Goal: Find specific page/section: Find specific page/section

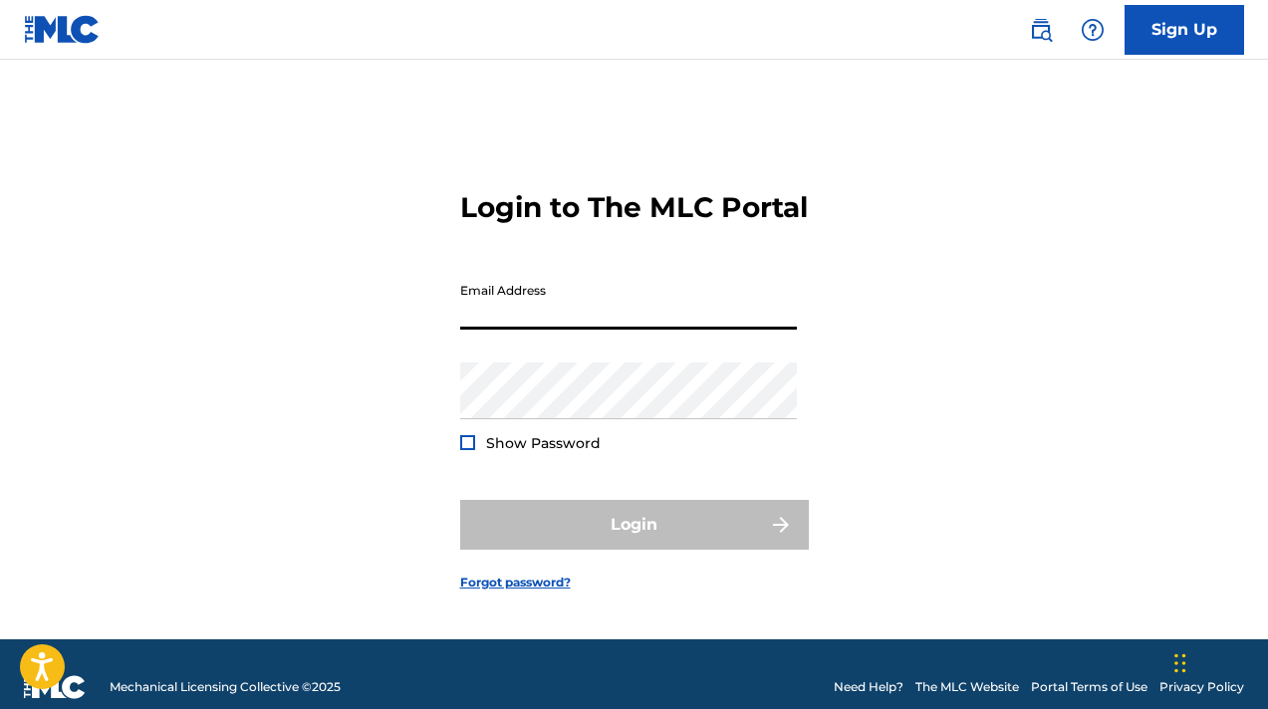
click at [593, 330] on input "Email Address" at bounding box center [628, 301] width 337 height 57
type input "[EMAIL_ADDRESS][DOMAIN_NAME]"
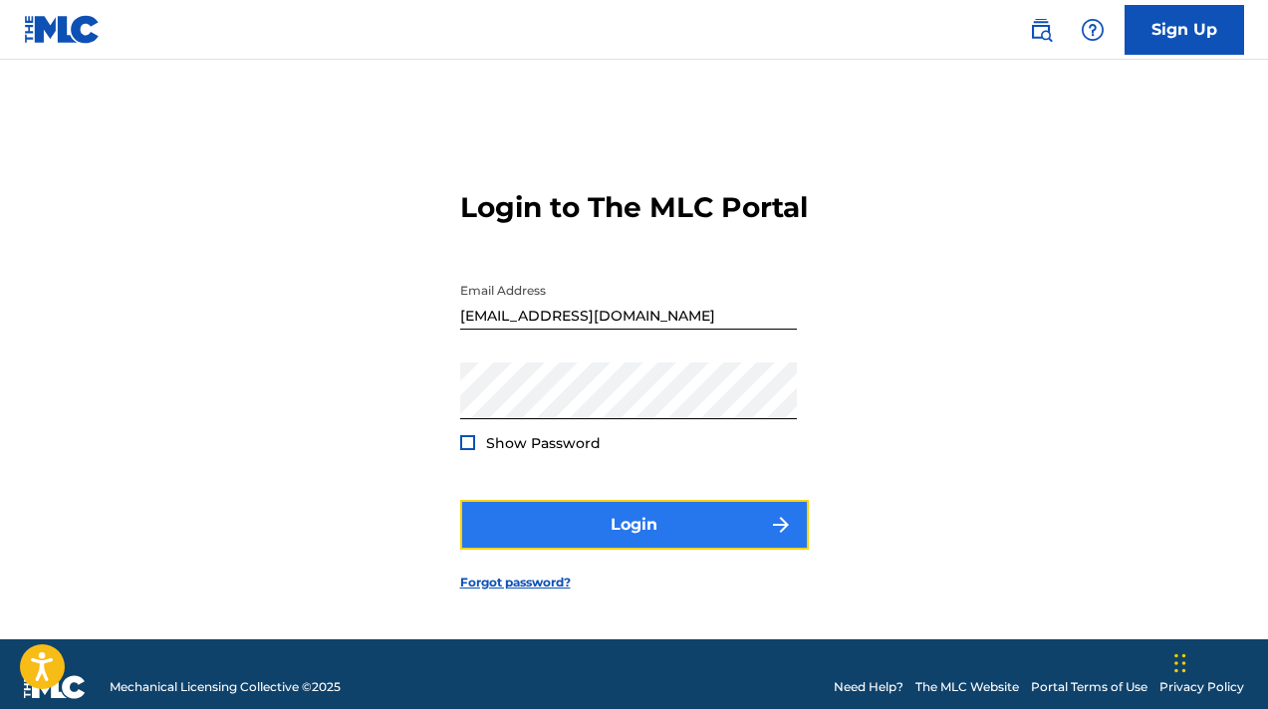
click at [619, 550] on button "Login" at bounding box center [634, 525] width 349 height 50
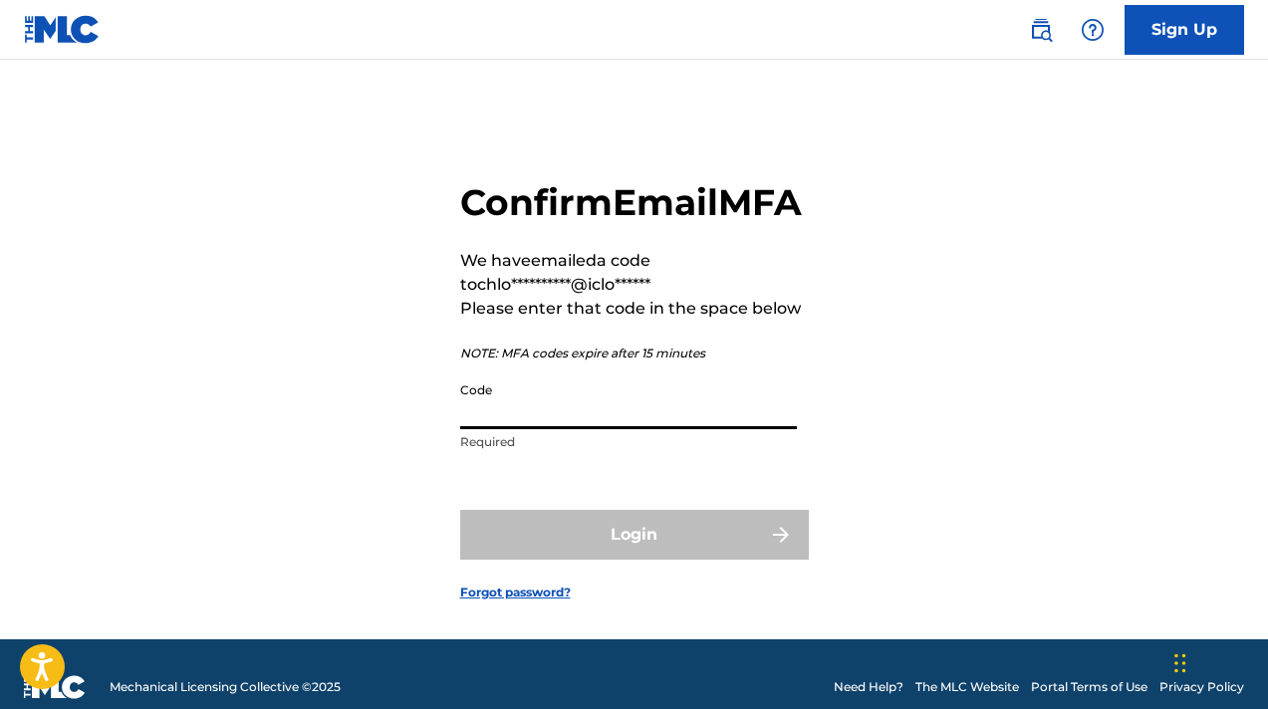
click at [606, 429] on input "Code" at bounding box center [628, 400] width 337 height 57
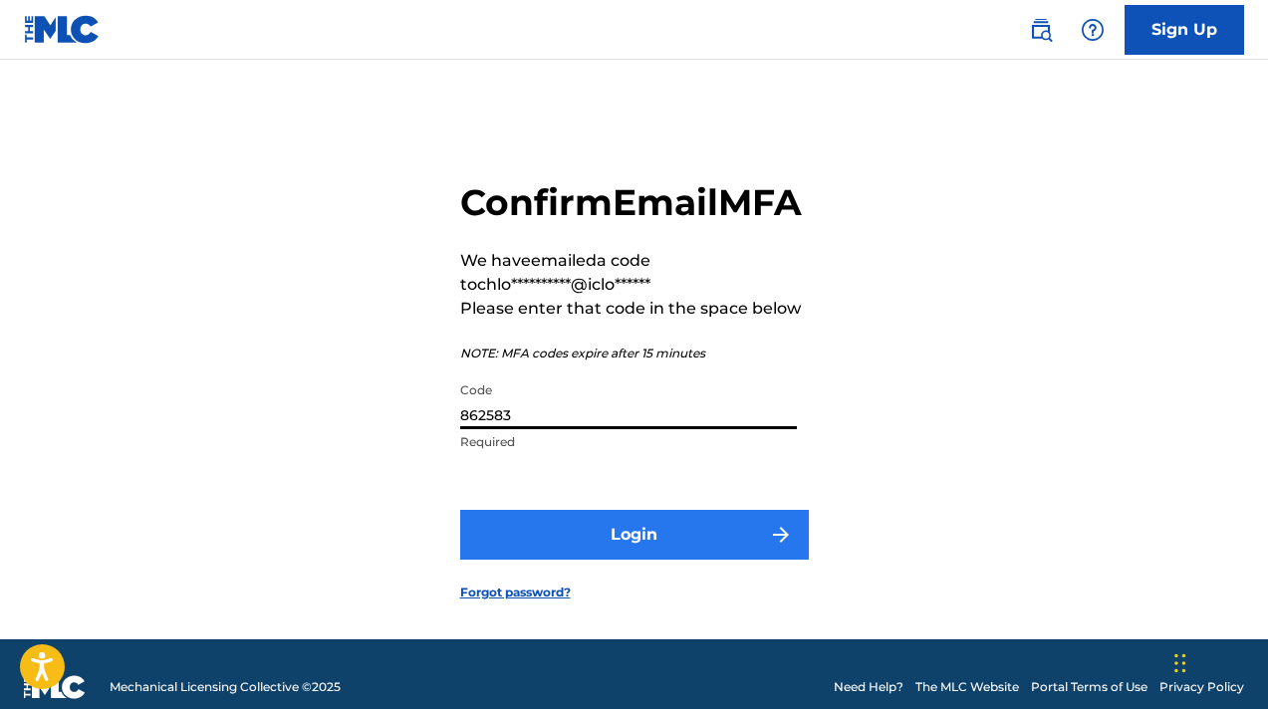
type input "862583"
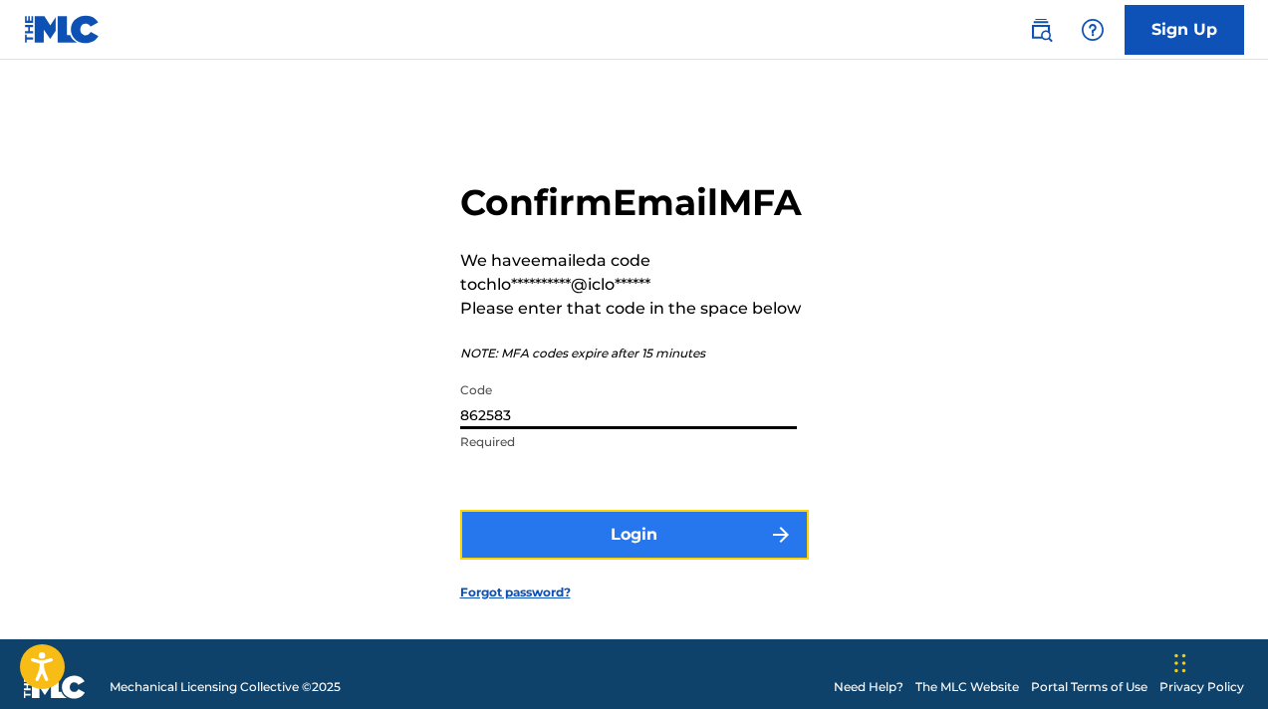
click at [616, 560] on button "Login" at bounding box center [634, 535] width 349 height 50
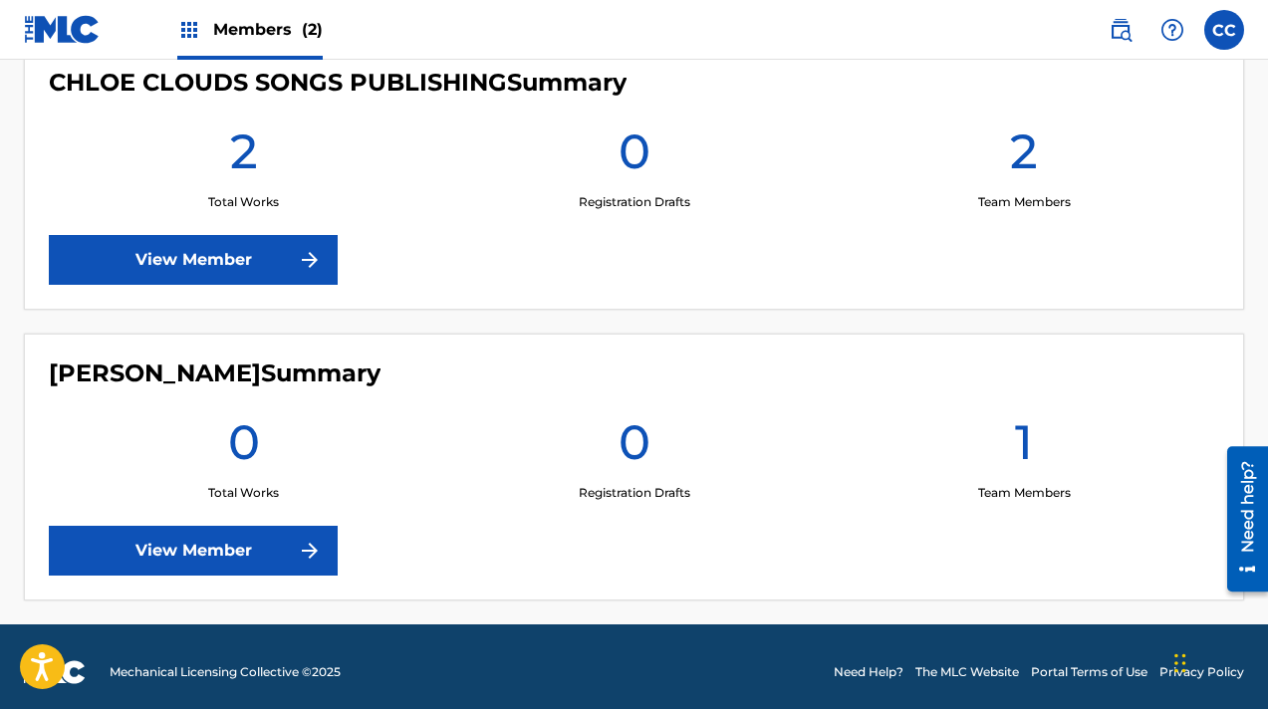
scroll to position [557, 0]
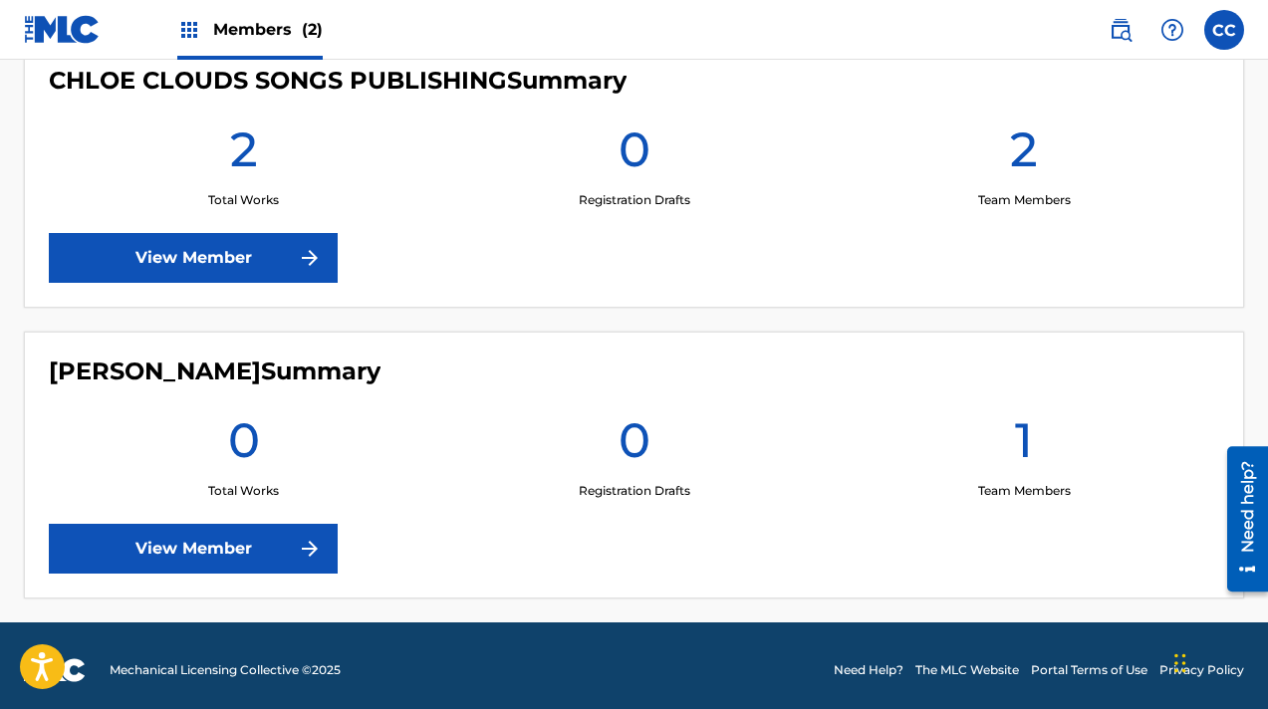
click at [250, 161] on h1 "2" at bounding box center [244, 155] width 28 height 72
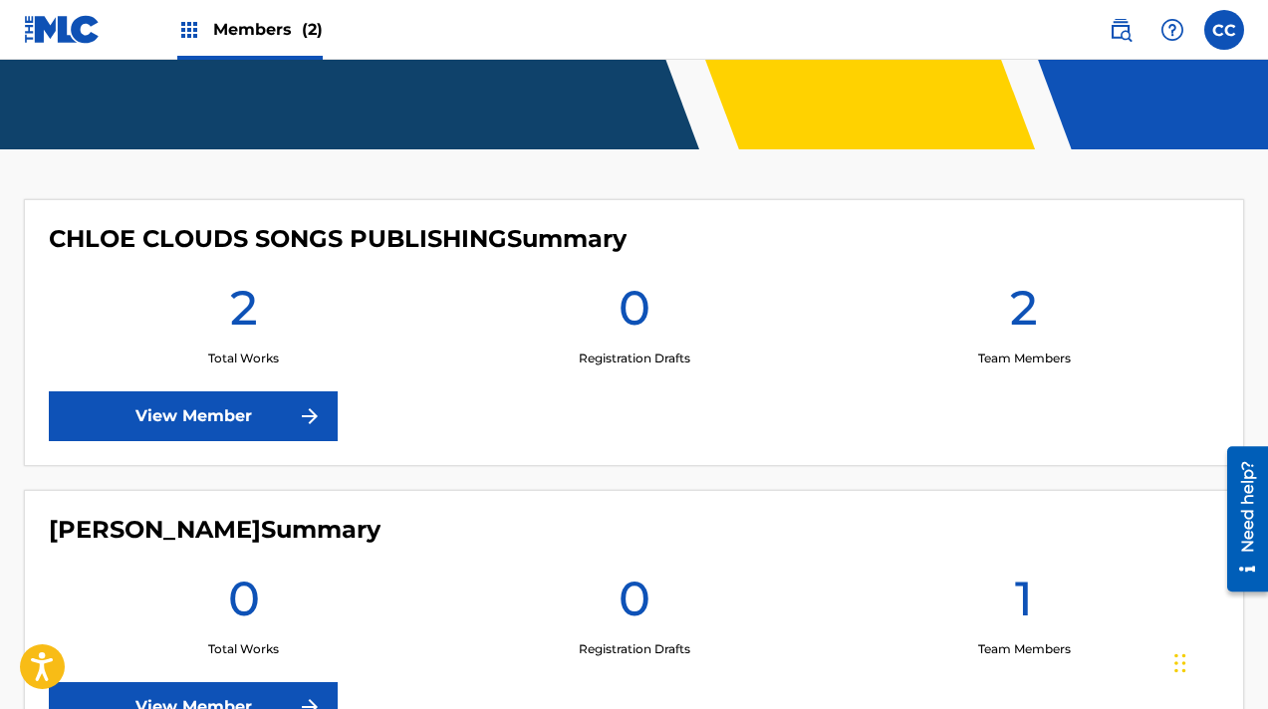
scroll to position [349, 0]
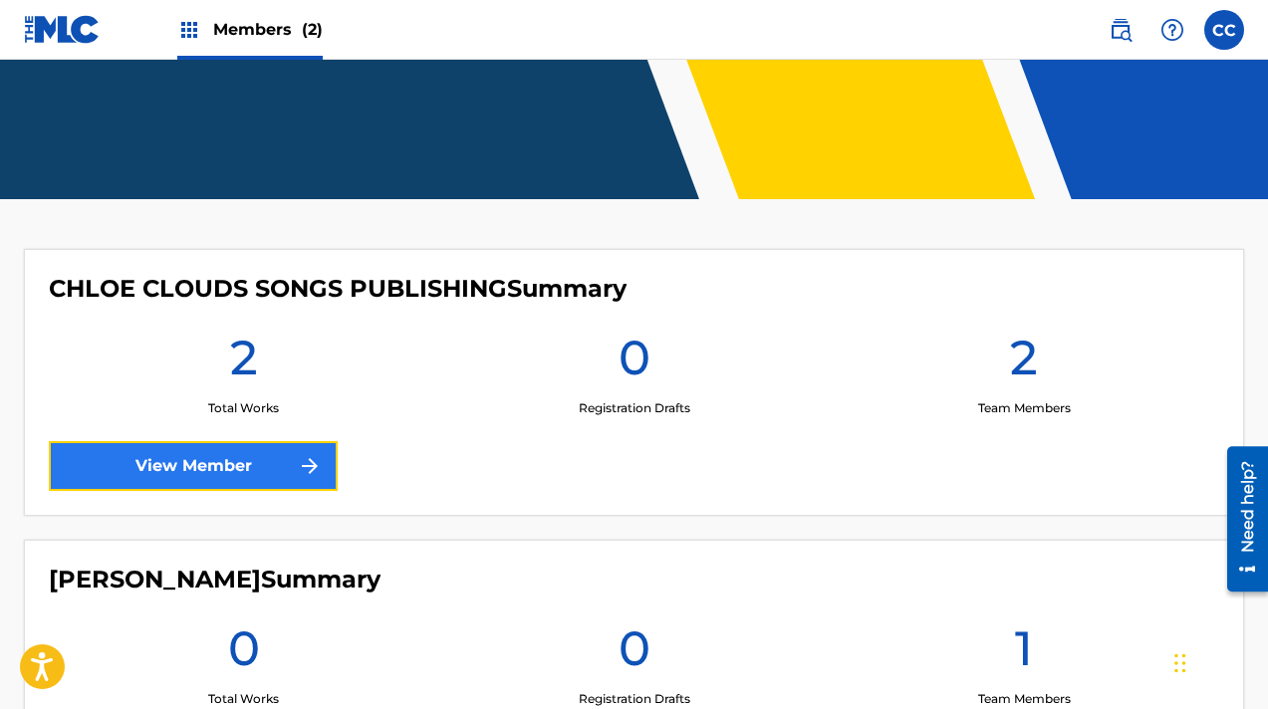
click at [265, 474] on link "View Member" at bounding box center [193, 466] width 289 height 50
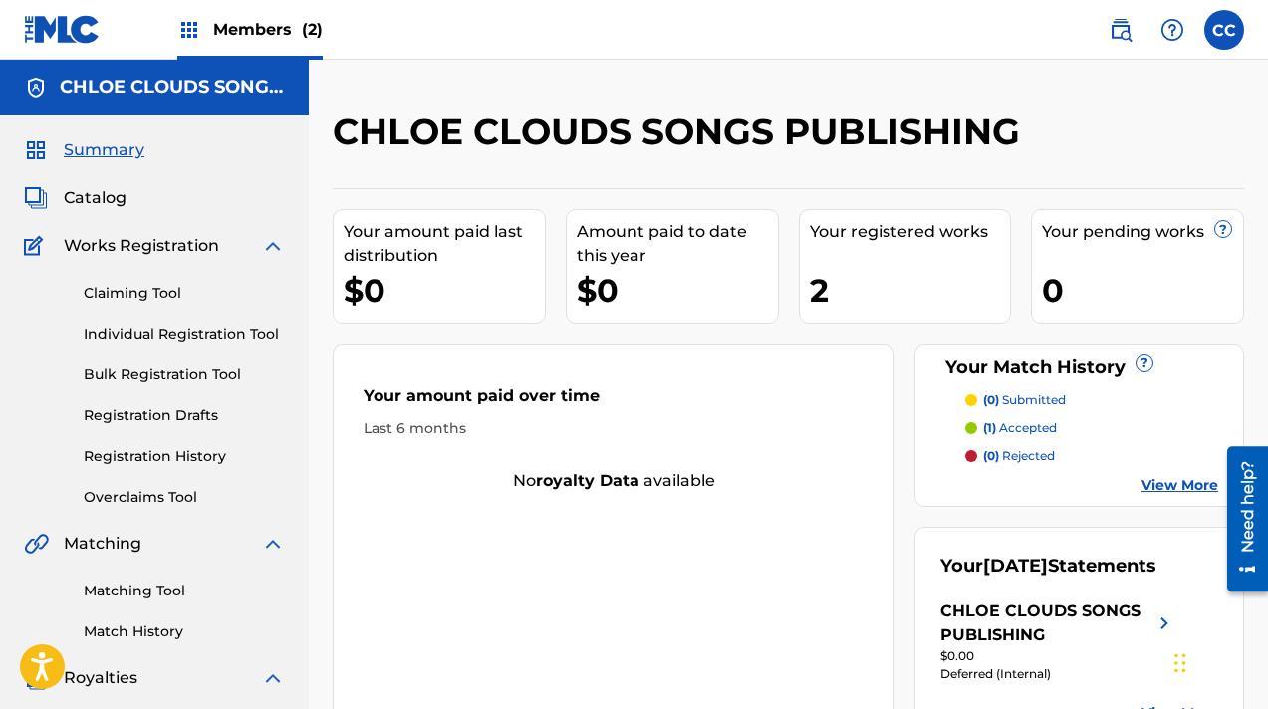
click at [851, 270] on div "2" at bounding box center [910, 290] width 201 height 45
click at [869, 231] on div "Your registered works" at bounding box center [910, 232] width 201 height 24
click at [88, 203] on span "Catalog" at bounding box center [95, 198] width 63 height 24
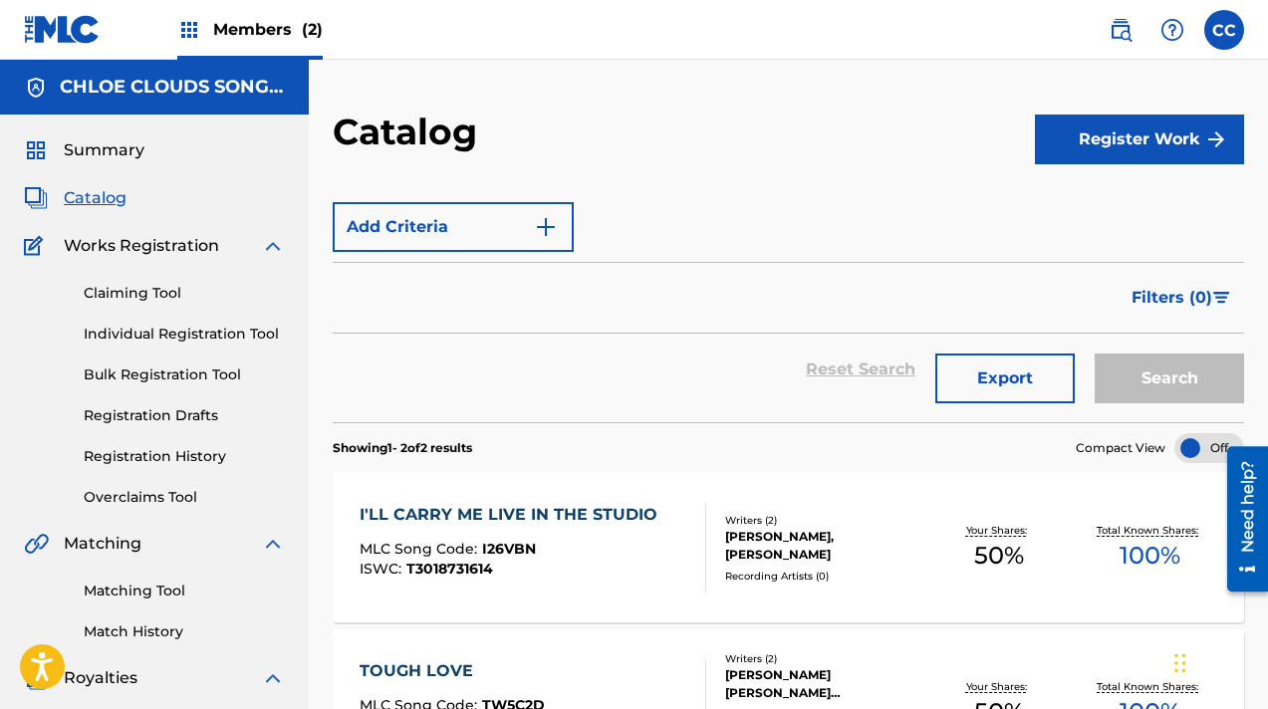
click at [96, 194] on span "Catalog" at bounding box center [95, 198] width 63 height 24
click at [229, 82] on h5 "CHLOE CLOUDS SONGS PUBLISHING" at bounding box center [172, 87] width 225 height 23
click at [200, 84] on h5 "CHLOE CLOUDS SONGS PUBLISHING" at bounding box center [172, 87] width 225 height 23
click at [79, 152] on span "Summary" at bounding box center [104, 150] width 81 height 24
